Goal: Book appointment/travel/reservation

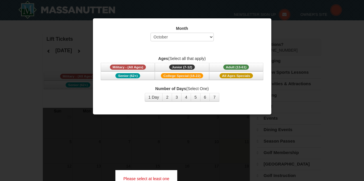
select select "10"
click at [62, 83] on div at bounding box center [182, 90] width 364 height 181
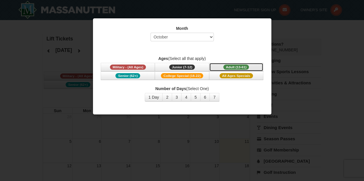
click at [244, 68] on span "Adult (13-61)" at bounding box center [236, 67] width 26 height 5
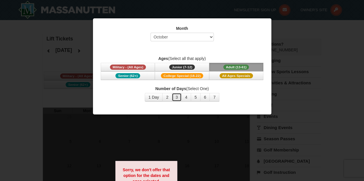
click at [178, 96] on button "3" at bounding box center [177, 97] width 10 height 9
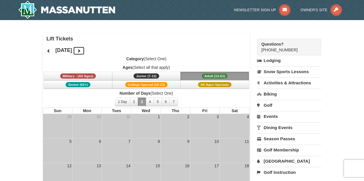
click at [85, 50] on button at bounding box center [78, 51] width 11 height 9
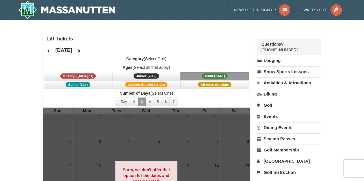
click at [85, 46] on div "November 2025" at bounding box center [64, 50] width 42 height 11
click at [81, 52] on icon at bounding box center [79, 51] width 4 height 4
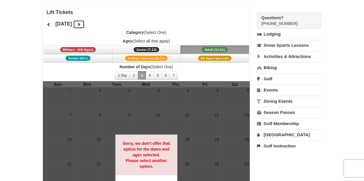
scroll to position [26, 0]
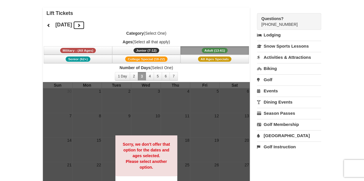
click at [81, 25] on icon at bounding box center [79, 25] width 4 height 4
click at [81, 26] on icon at bounding box center [79, 25] width 4 height 4
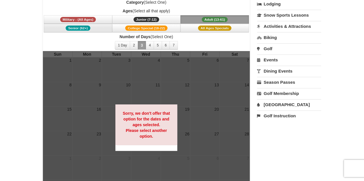
scroll to position [56, 0]
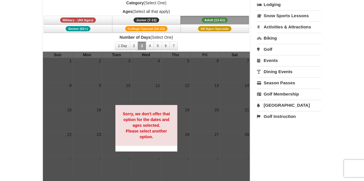
click at [195, 20] on button "Adult (13-61) (13 - 61)" at bounding box center [214, 20] width 68 height 9
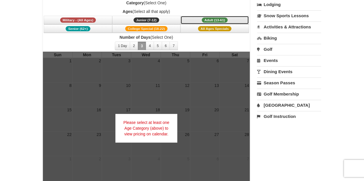
click at [195, 20] on button "Adult (13-61) (13 - 61)" at bounding box center [214, 20] width 68 height 9
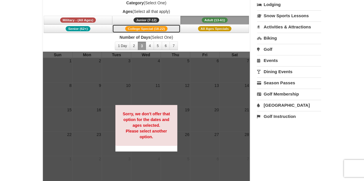
click at [172, 28] on button "College Special (18-22)" at bounding box center [146, 28] width 68 height 9
click at [199, 17] on button "Adult (13-61) (13 - 61)" at bounding box center [214, 20] width 68 height 9
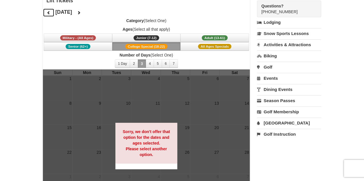
click at [51, 13] on button at bounding box center [48, 12] width 11 height 9
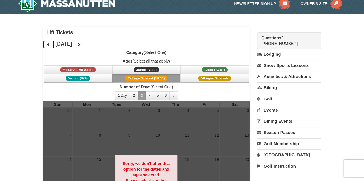
scroll to position [8, 0]
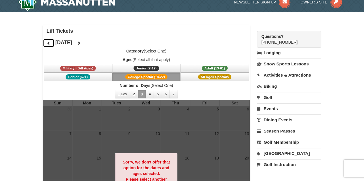
click at [47, 41] on icon at bounding box center [49, 43] width 4 height 4
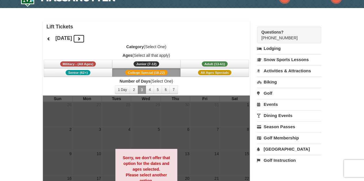
click at [85, 37] on button at bounding box center [78, 38] width 11 height 9
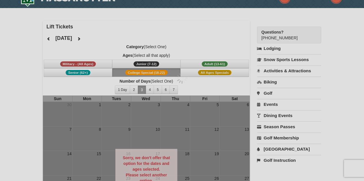
click at [96, 37] on div at bounding box center [182, 90] width 364 height 181
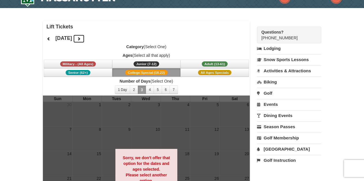
click at [85, 37] on button at bounding box center [78, 38] width 11 height 9
click at [81, 37] on icon at bounding box center [79, 39] width 4 height 4
click at [81, 38] on icon at bounding box center [79, 39] width 4 height 4
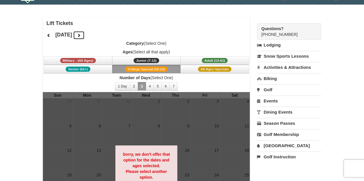
scroll to position [17, 0]
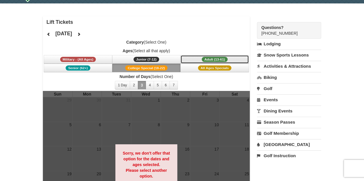
click at [187, 60] on button "Adult (13-61) (13 - 61)" at bounding box center [214, 59] width 68 height 9
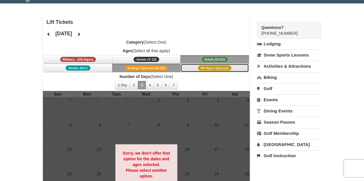
click at [188, 70] on button "All Ages Specials" at bounding box center [214, 68] width 68 height 9
click at [50, 34] on button at bounding box center [48, 34] width 11 height 9
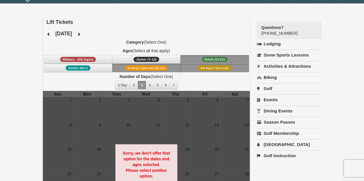
click at [50, 34] on div at bounding box center [182, 90] width 364 height 181
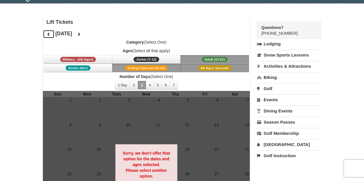
click at [50, 34] on button at bounding box center [48, 34] width 11 height 9
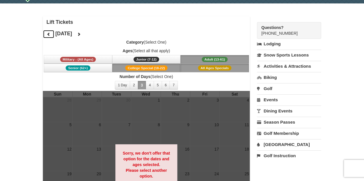
click at [50, 34] on button at bounding box center [48, 34] width 11 height 9
click at [85, 37] on button at bounding box center [78, 34] width 11 height 9
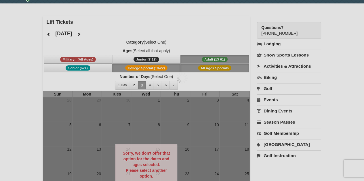
click at [100, 37] on div at bounding box center [182, 90] width 364 height 181
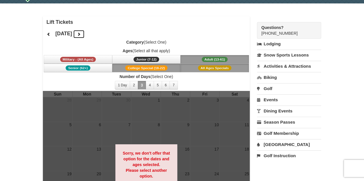
click at [85, 36] on button at bounding box center [78, 34] width 11 height 9
click at [97, 36] on div at bounding box center [182, 90] width 364 height 181
click at [81, 36] on icon at bounding box center [79, 34] width 4 height 4
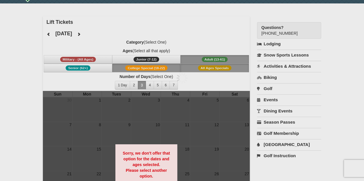
click at [97, 36] on div at bounding box center [182, 90] width 364 height 181
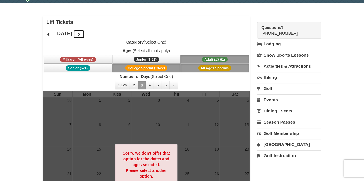
click at [81, 36] on icon at bounding box center [79, 34] width 4 height 4
click at [85, 36] on button at bounding box center [78, 34] width 11 height 9
click at [81, 36] on icon at bounding box center [79, 34] width 4 height 4
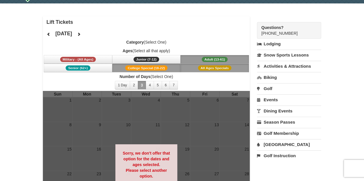
click at [95, 36] on div at bounding box center [182, 90] width 364 height 181
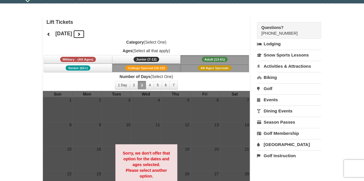
click at [81, 35] on icon at bounding box center [79, 34] width 4 height 4
click at [85, 34] on button at bounding box center [78, 34] width 11 height 9
click at [81, 34] on icon at bounding box center [79, 34] width 4 height 4
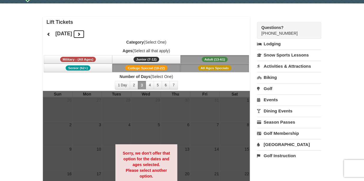
click at [85, 34] on button at bounding box center [78, 34] width 11 height 9
click at [81, 34] on icon at bounding box center [79, 34] width 4 height 4
click at [85, 34] on button at bounding box center [78, 34] width 11 height 9
click at [85, 33] on button at bounding box center [78, 34] width 11 height 9
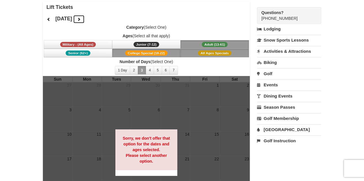
scroll to position [0, 0]
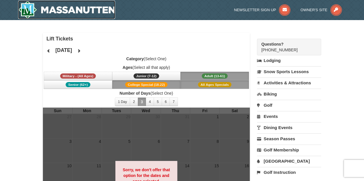
click at [51, 15] on img at bounding box center [66, 10] width 97 height 18
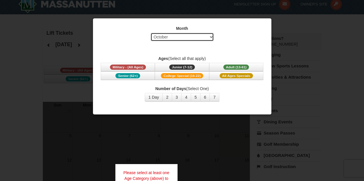
click at [178, 39] on select "Select October November December January February March April May June July Aug…" at bounding box center [181, 37] width 63 height 9
click at [150, 33] on select "Select October November December January February March April May June July Aug…" at bounding box center [181, 37] width 63 height 9
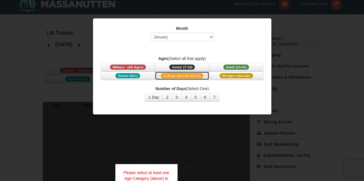
click at [178, 74] on span "College Special (18-22)" at bounding box center [182, 75] width 42 height 5
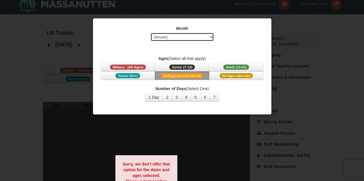
click at [177, 40] on select "Select October November December January February March April May June July Aug…" at bounding box center [181, 37] width 63 height 9
select select "2"
click at [150, 33] on select "Select October November December January February March April May June July Aug…" at bounding box center [181, 37] width 63 height 9
click at [177, 97] on button "3" at bounding box center [177, 97] width 10 height 9
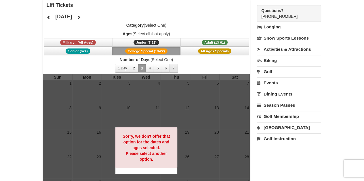
scroll to position [3, 0]
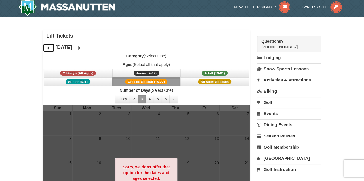
click at [47, 48] on icon at bounding box center [49, 48] width 4 height 4
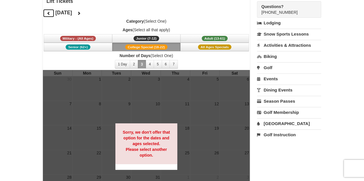
scroll to position [40, 0]
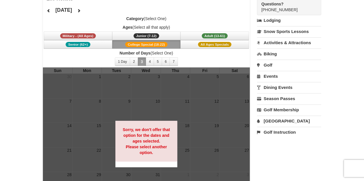
click at [72, 9] on h4 "[DATE]" at bounding box center [63, 10] width 17 height 6
click at [72, 10] on h4 "[DATE]" at bounding box center [63, 10] width 17 height 6
click at [85, 11] on button at bounding box center [78, 10] width 11 height 9
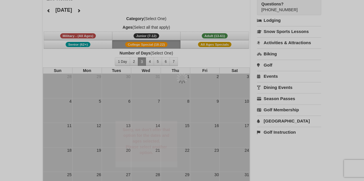
click at [96, 11] on div at bounding box center [182, 90] width 364 height 181
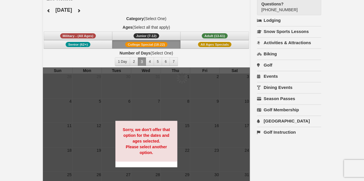
click at [96, 11] on div at bounding box center [182, 90] width 364 height 181
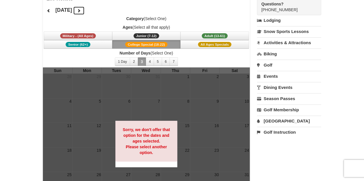
click at [85, 11] on button at bounding box center [78, 10] width 11 height 9
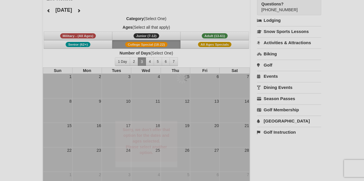
click at [96, 11] on div at bounding box center [182, 90] width 364 height 181
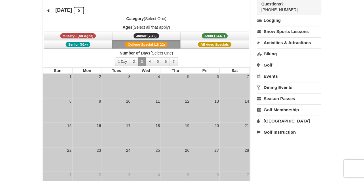
click at [81, 9] on icon at bounding box center [79, 11] width 4 height 4
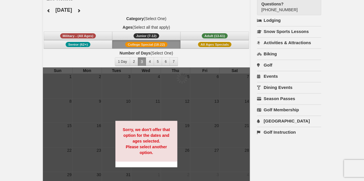
click at [95, 9] on div at bounding box center [182, 90] width 364 height 181
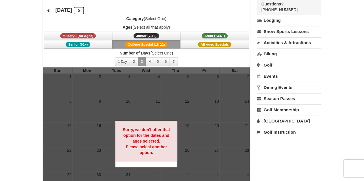
click at [85, 8] on button at bounding box center [78, 10] width 11 height 9
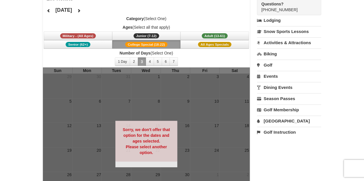
click at [89, 8] on div at bounding box center [182, 90] width 364 height 181
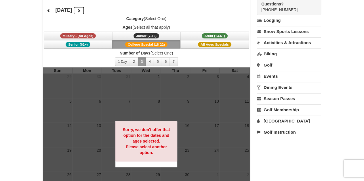
click at [85, 8] on button at bounding box center [78, 10] width 11 height 9
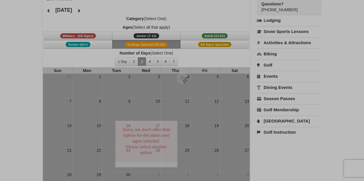
click at [88, 8] on div at bounding box center [182, 90] width 364 height 181
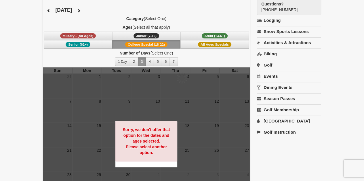
click at [88, 8] on div at bounding box center [182, 90] width 364 height 181
click at [85, 8] on button at bounding box center [78, 10] width 11 height 9
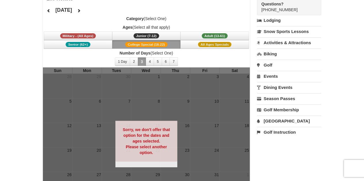
click at [88, 8] on div at bounding box center [182, 90] width 364 height 181
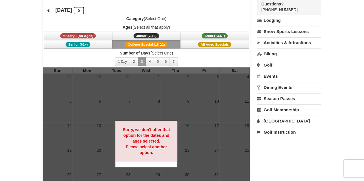
click at [85, 8] on button at bounding box center [78, 10] width 11 height 9
click at [81, 9] on icon at bounding box center [79, 11] width 4 height 4
click at [81, 10] on icon at bounding box center [79, 11] width 4 height 4
click at [85, 10] on button at bounding box center [78, 10] width 11 height 9
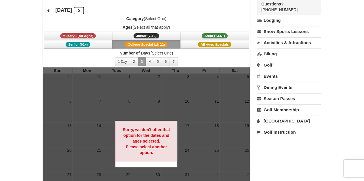
click at [81, 9] on icon at bounding box center [79, 11] width 4 height 4
click at [100, 9] on div "[DATE] Category (Select One) Ages (Select all that apply) Military - (All Ages)…" at bounding box center [146, 35] width 207 height 63
click at [85, 9] on button at bounding box center [78, 10] width 11 height 9
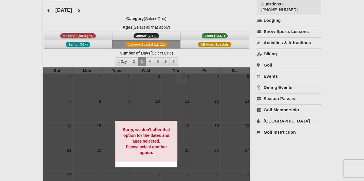
click at [99, 9] on div at bounding box center [182, 90] width 364 height 181
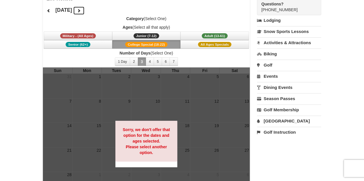
click at [85, 9] on button at bounding box center [78, 10] width 11 height 9
click at [81, 11] on icon at bounding box center [79, 11] width 4 height 4
click at [85, 11] on button at bounding box center [78, 10] width 11 height 9
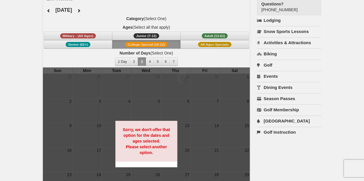
click at [90, 11] on div at bounding box center [182, 90] width 364 height 181
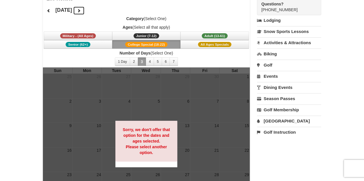
click at [85, 11] on button at bounding box center [78, 10] width 11 height 9
click at [81, 11] on icon at bounding box center [79, 11] width 4 height 4
click at [85, 11] on button at bounding box center [78, 10] width 11 height 9
click at [81, 11] on icon at bounding box center [79, 11] width 4 height 4
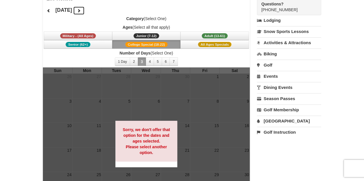
click at [81, 12] on icon at bounding box center [79, 11] width 4 height 4
click at [85, 12] on button at bounding box center [78, 10] width 11 height 9
click at [81, 12] on icon at bounding box center [79, 11] width 4 height 4
click at [85, 11] on button at bounding box center [78, 10] width 11 height 9
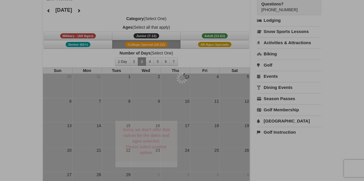
click at [98, 11] on div at bounding box center [182, 90] width 364 height 181
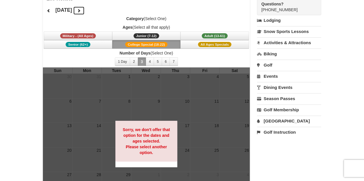
click at [85, 11] on button at bounding box center [78, 10] width 11 height 9
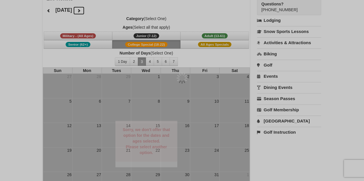
click at [98, 11] on div at bounding box center [182, 90] width 364 height 181
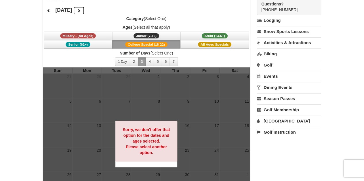
click at [85, 10] on button at bounding box center [78, 10] width 11 height 9
